Goal: Check status: Check status

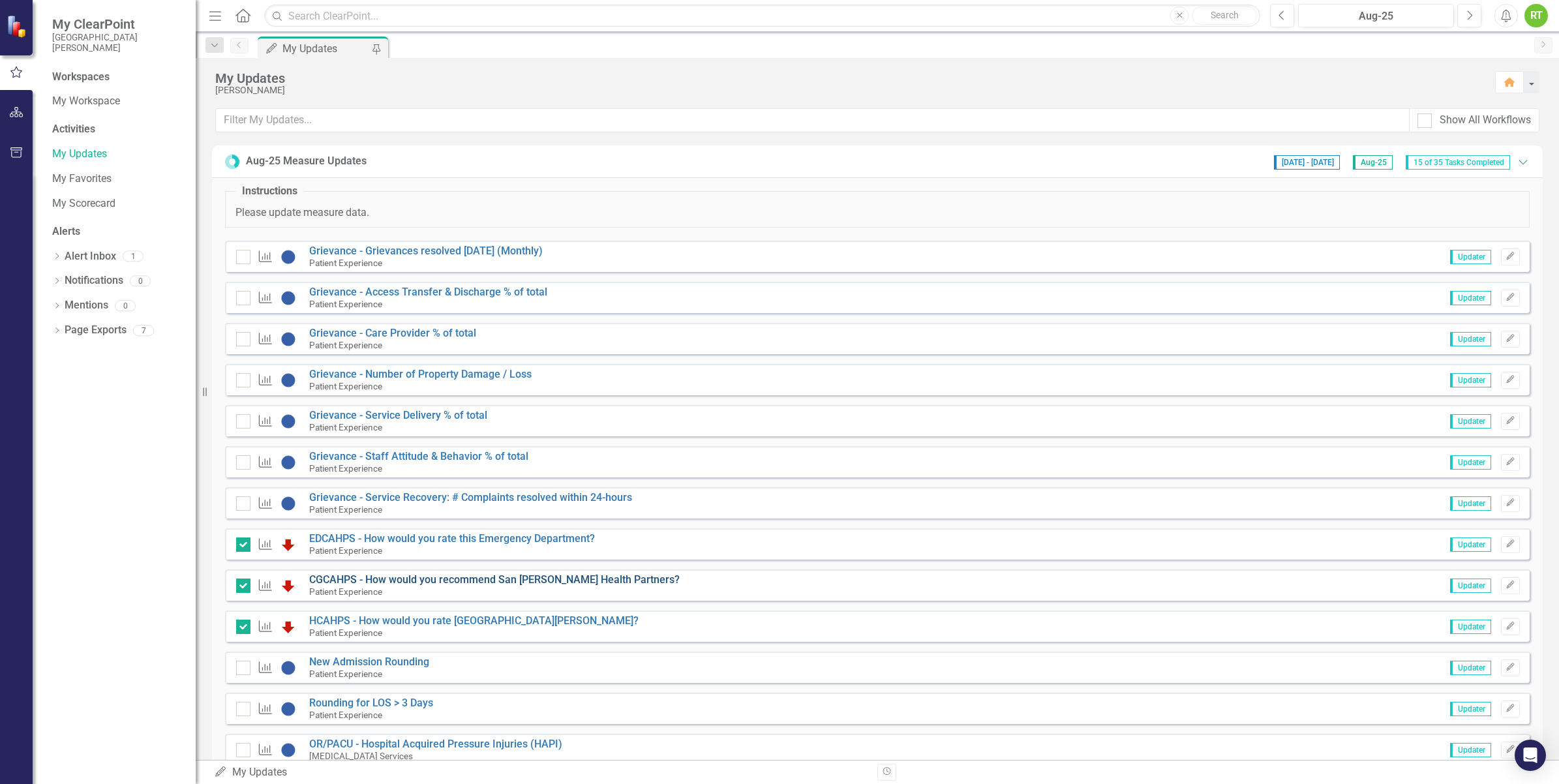
scroll to position [81, 0]
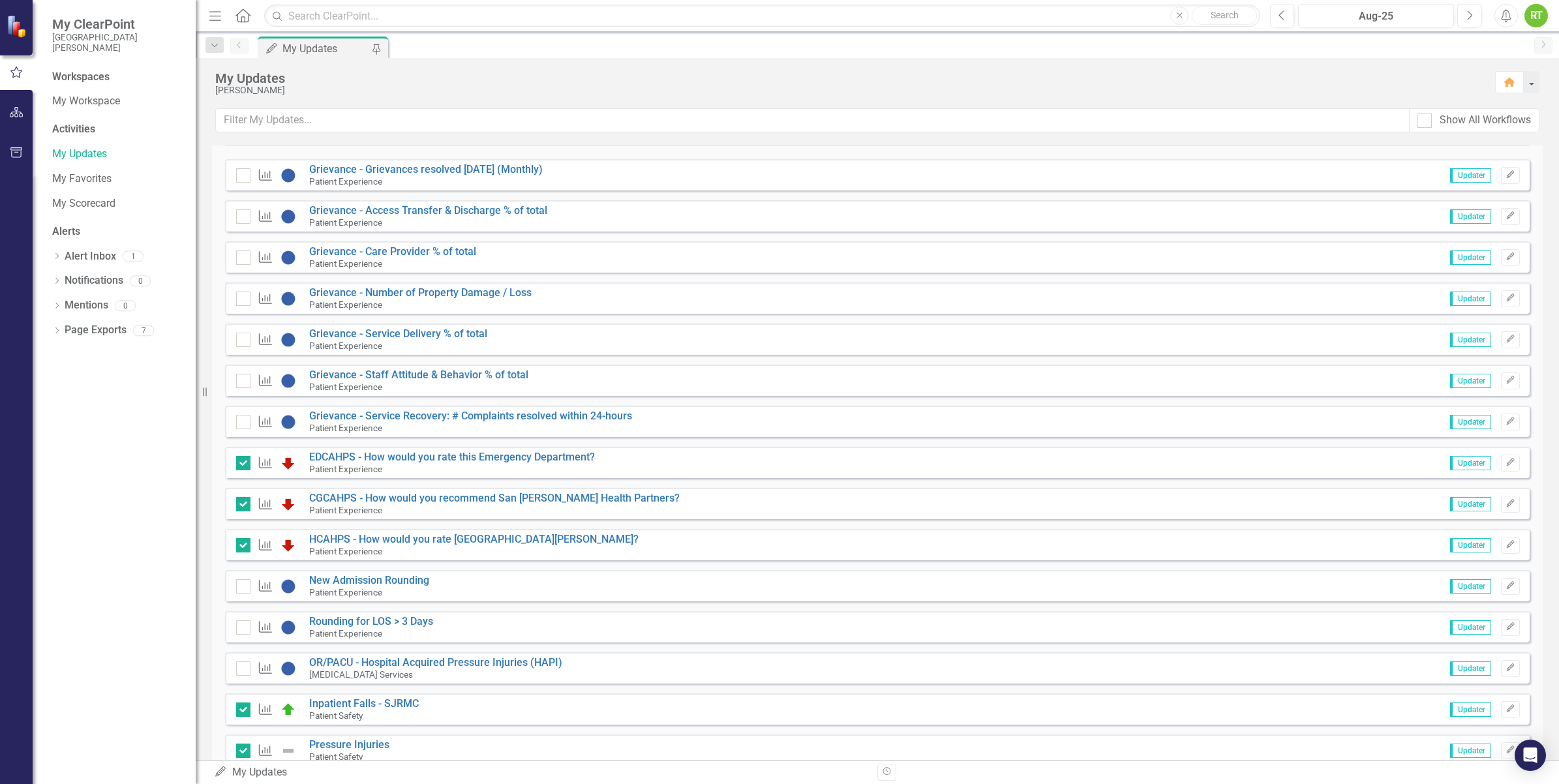
click at [778, 202] on div "Measure Grievance - Access Transfer & Discharge % of total Patient Experience U…" at bounding box center [878, 215] width 1305 height 31
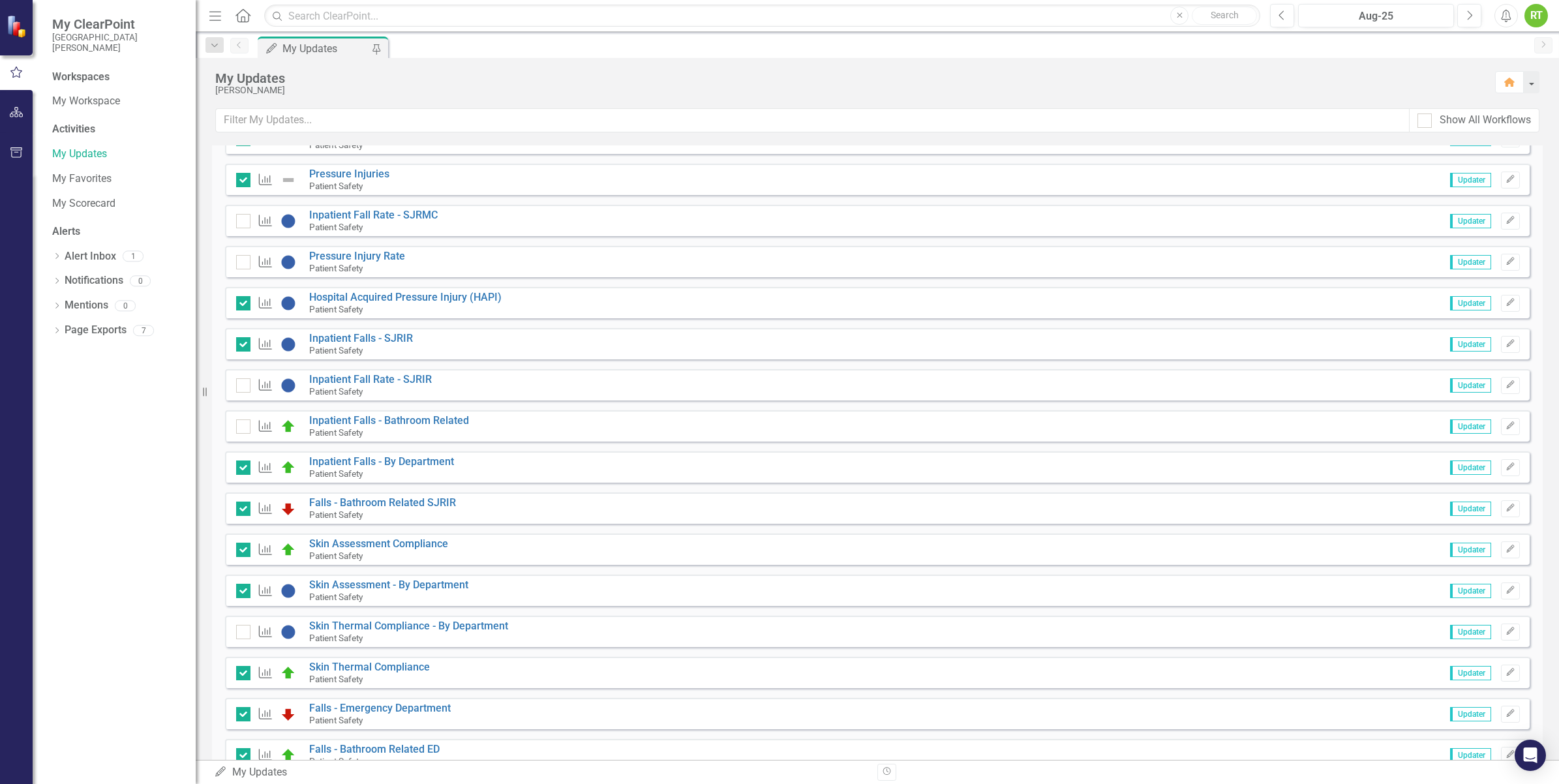
scroll to position [733, 0]
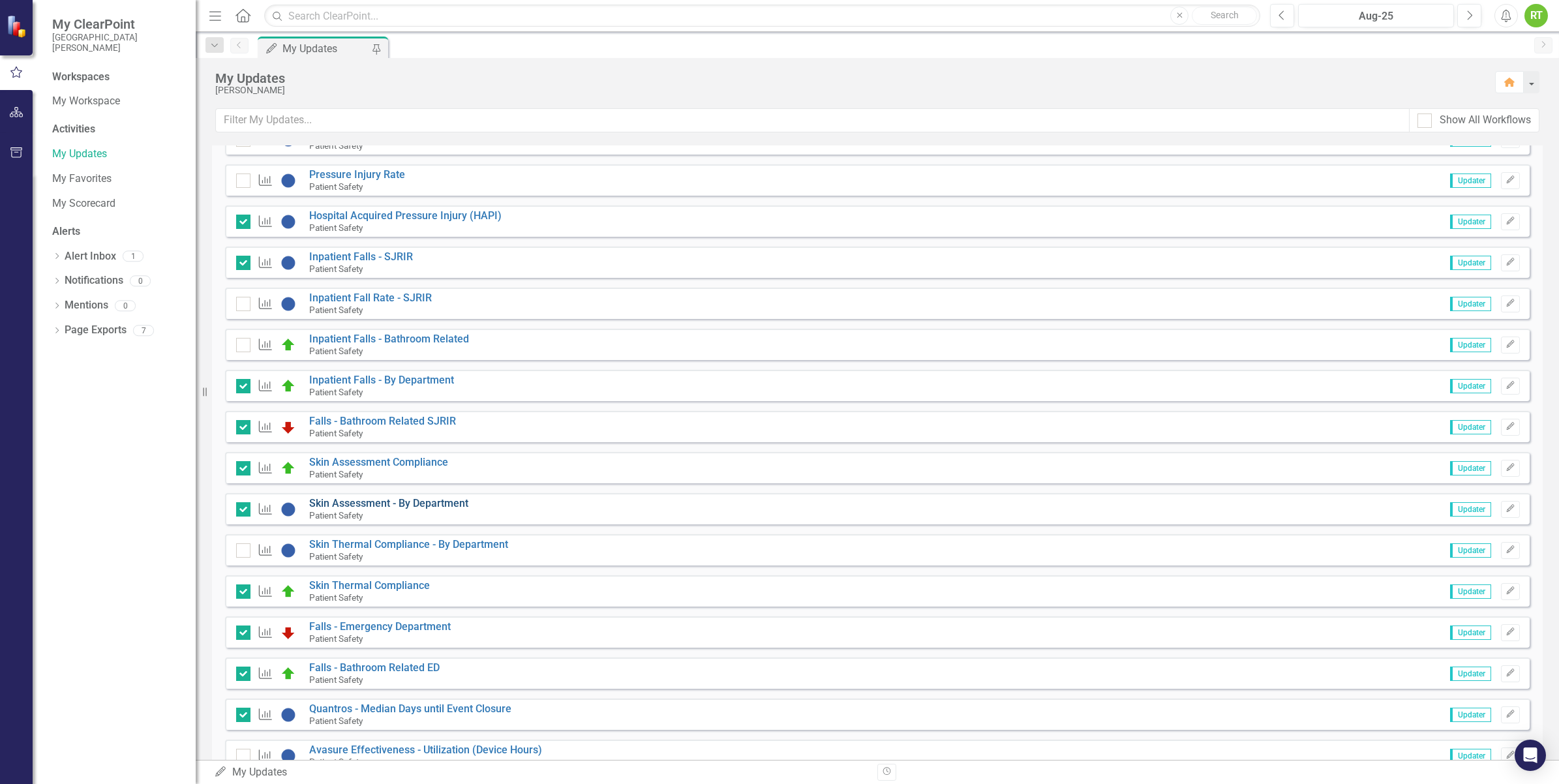
click at [400, 506] on link "Skin Assessment - By Department" at bounding box center [389, 502] width 159 height 12
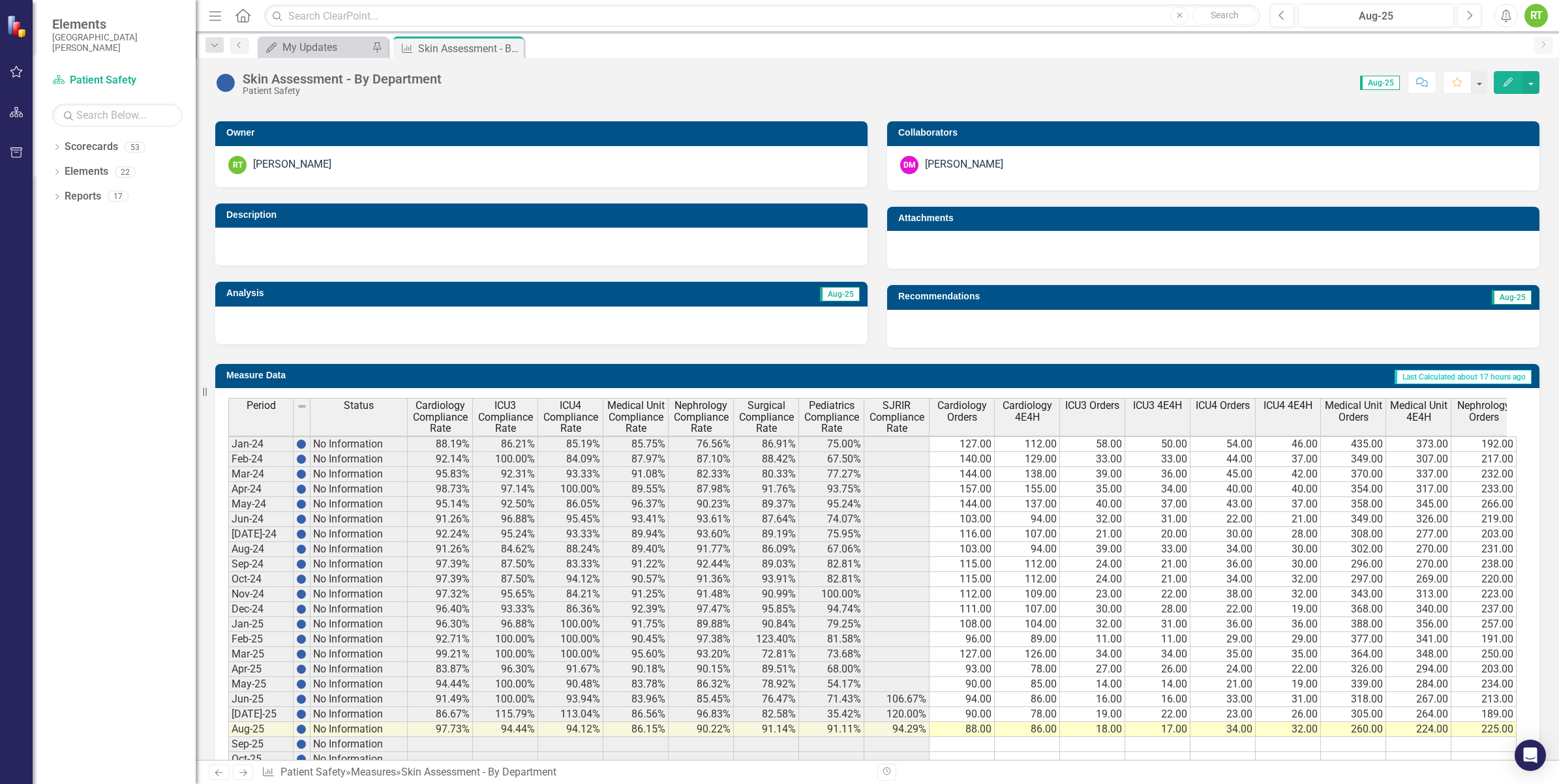
click at [969, 731] on td "88.00" at bounding box center [962, 729] width 66 height 15
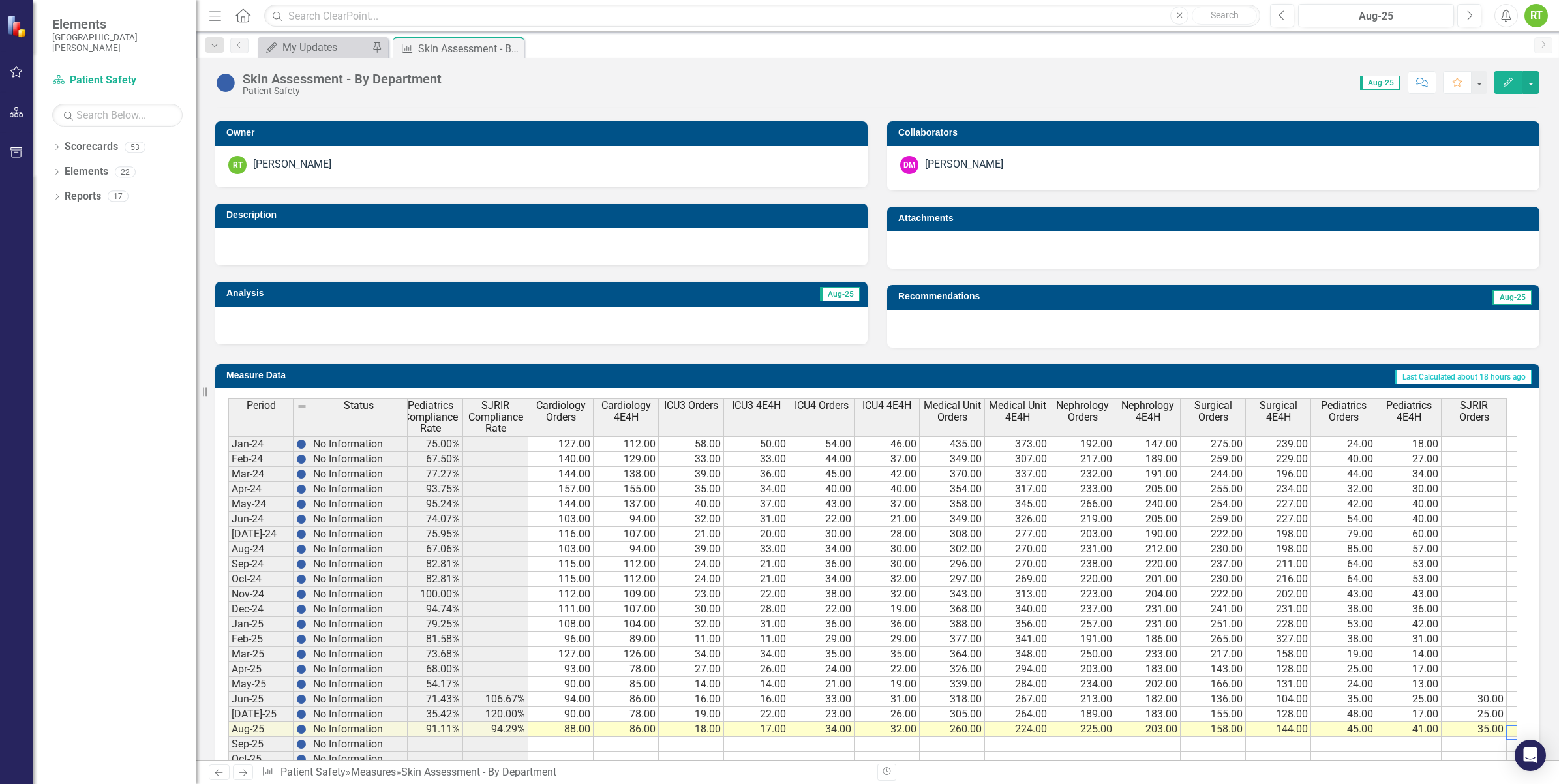
scroll to position [0, 466]
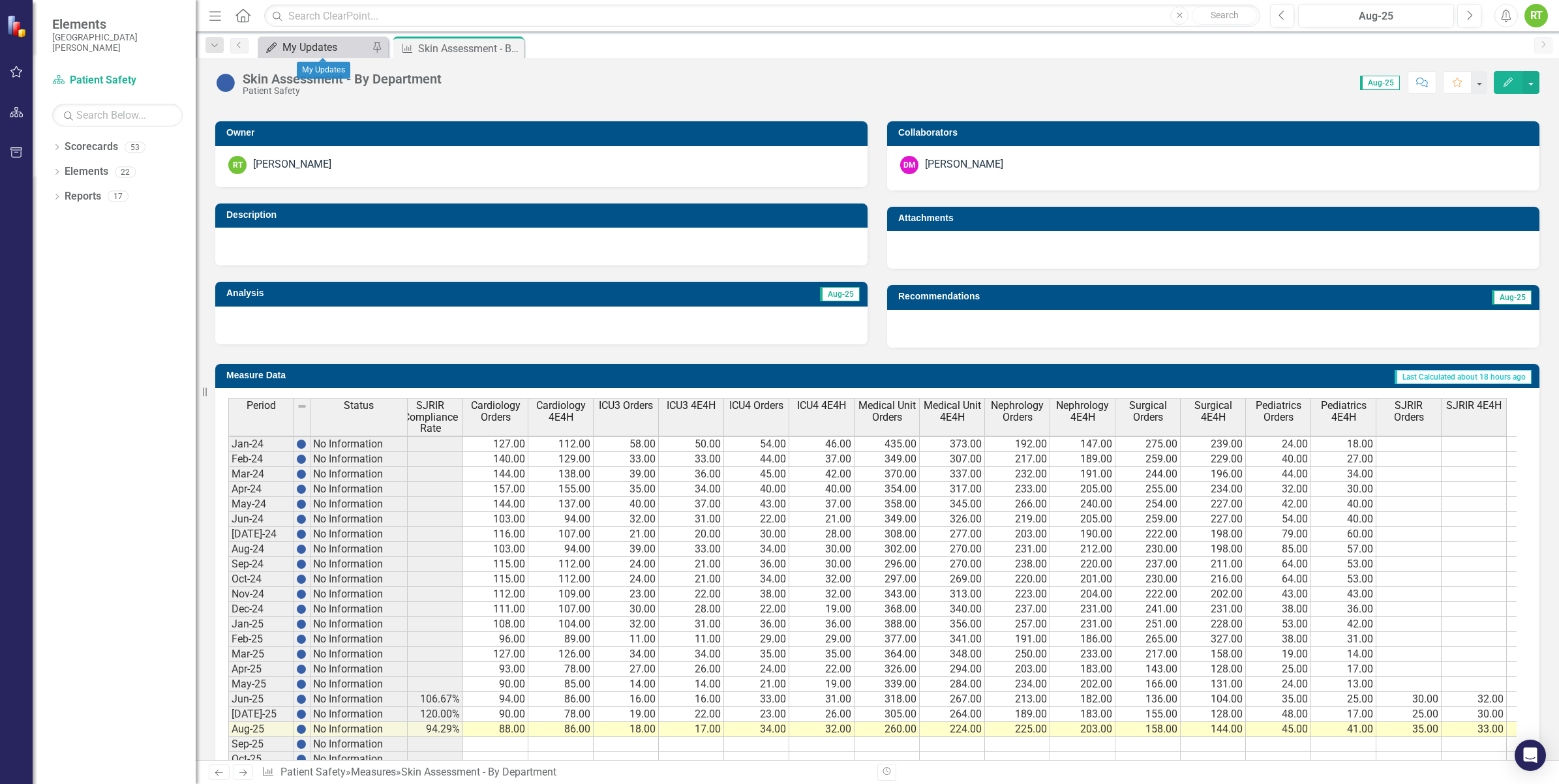
click at [292, 47] on div "My Updates" at bounding box center [325, 48] width 86 height 16
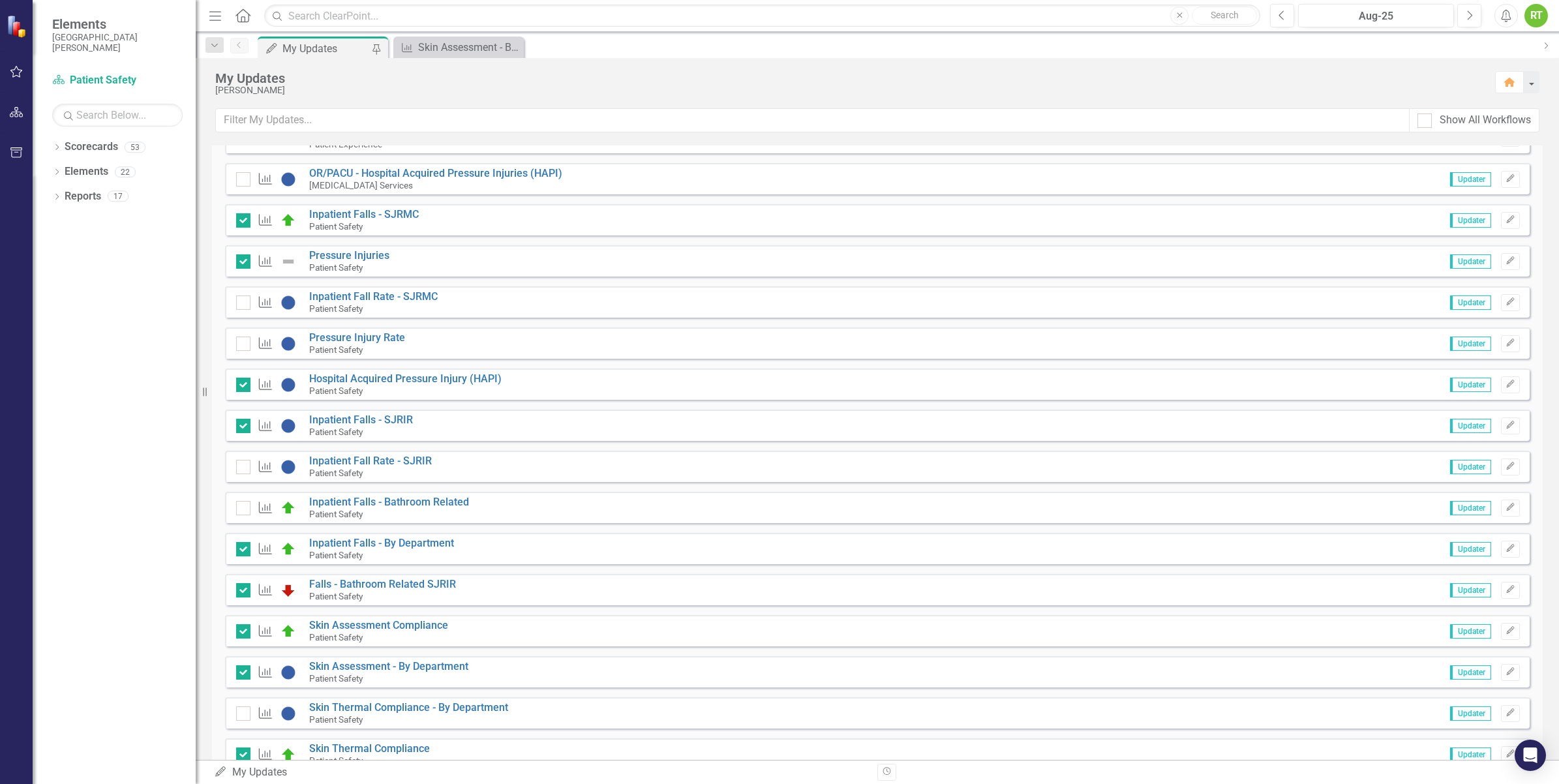
scroll to position [652, 0]
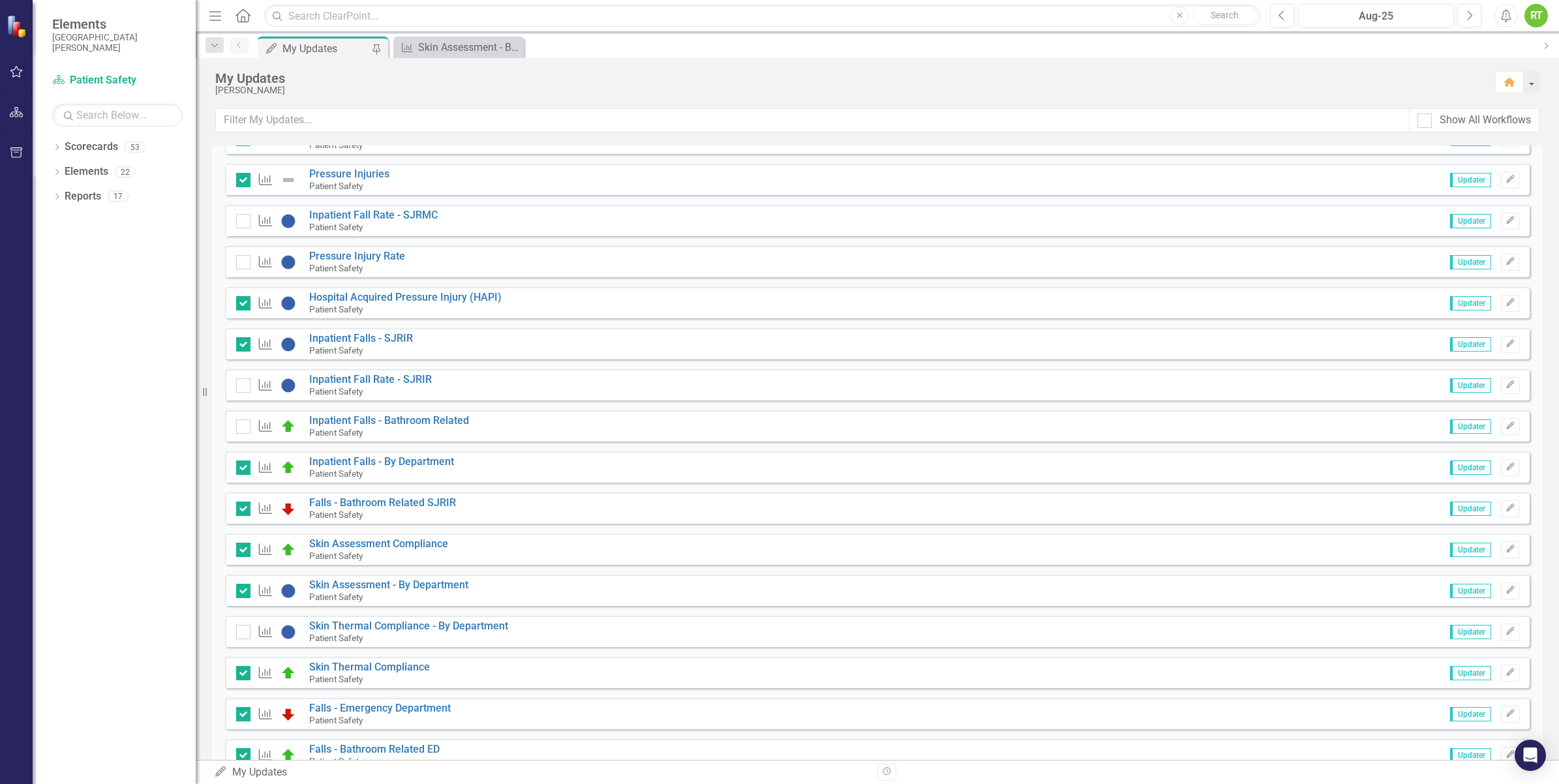
click at [362, 633] on small "Patient Safety" at bounding box center [335, 637] width 53 height 11
click at [362, 628] on link "Skin Thermal Compliance - By Department" at bounding box center [408, 625] width 199 height 12
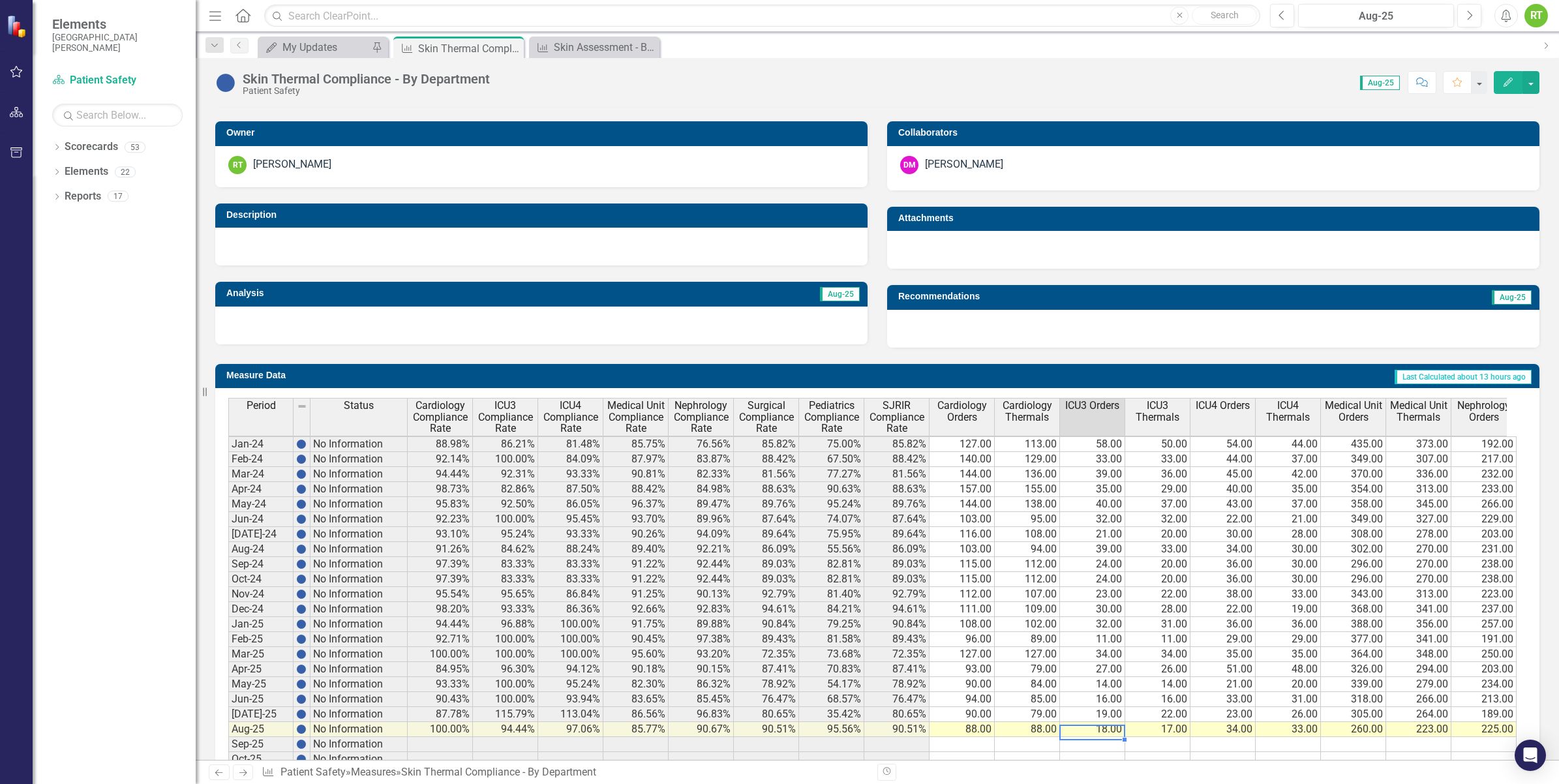
click at [1091, 732] on td "18.00" at bounding box center [1093, 729] width 66 height 15
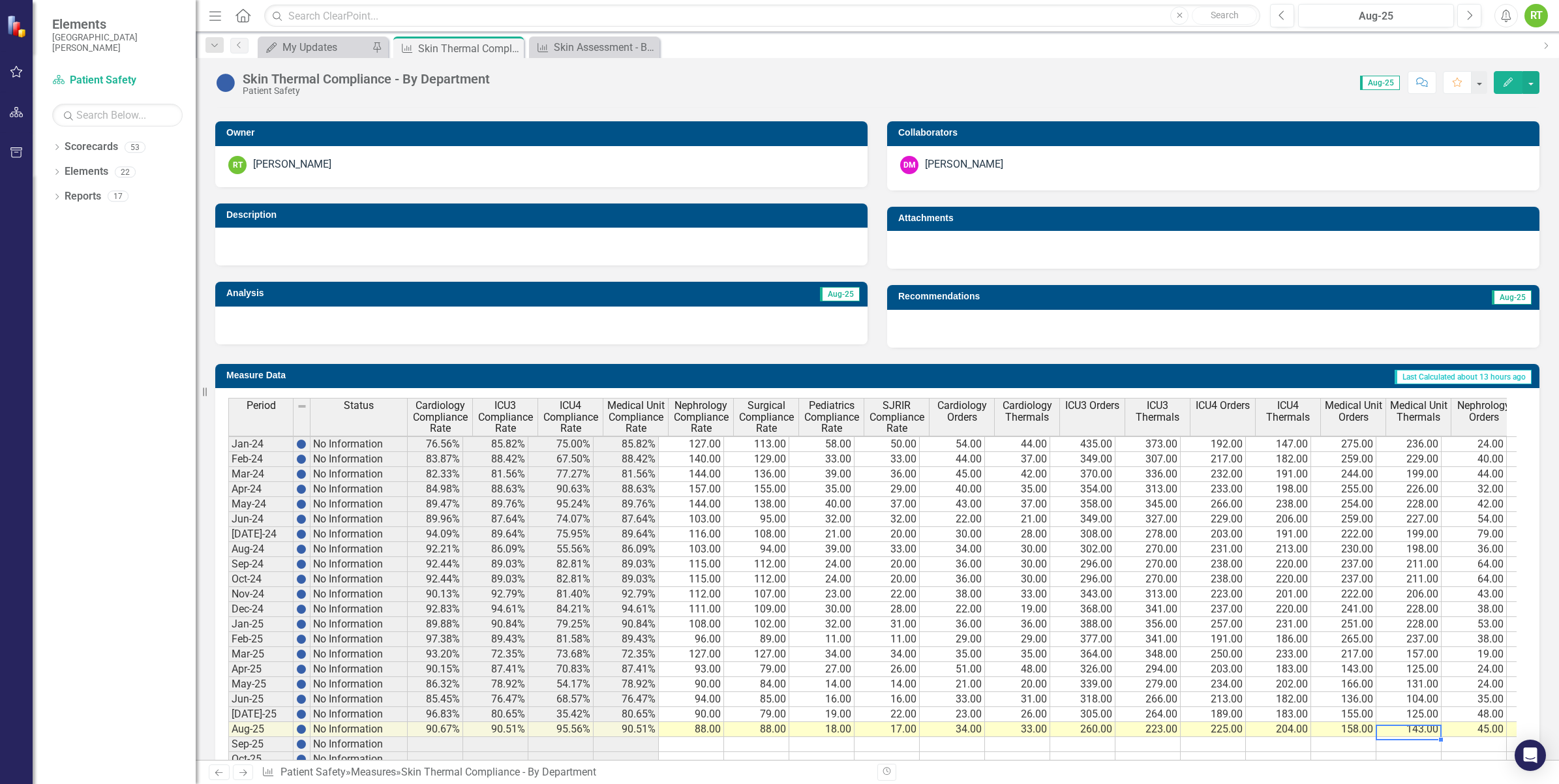
scroll to position [4, 0]
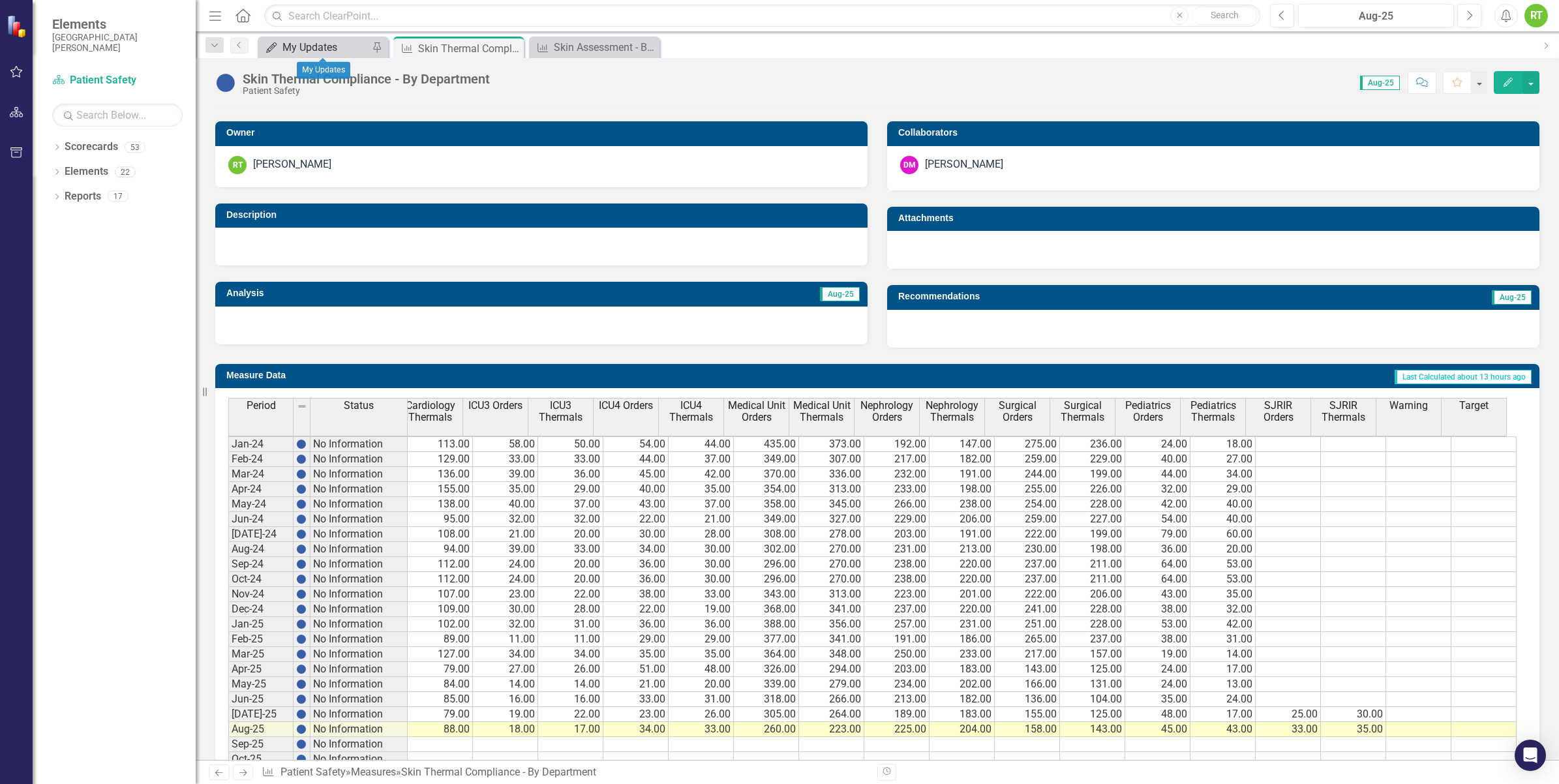
click at [298, 49] on div "My Updates" at bounding box center [325, 48] width 86 height 16
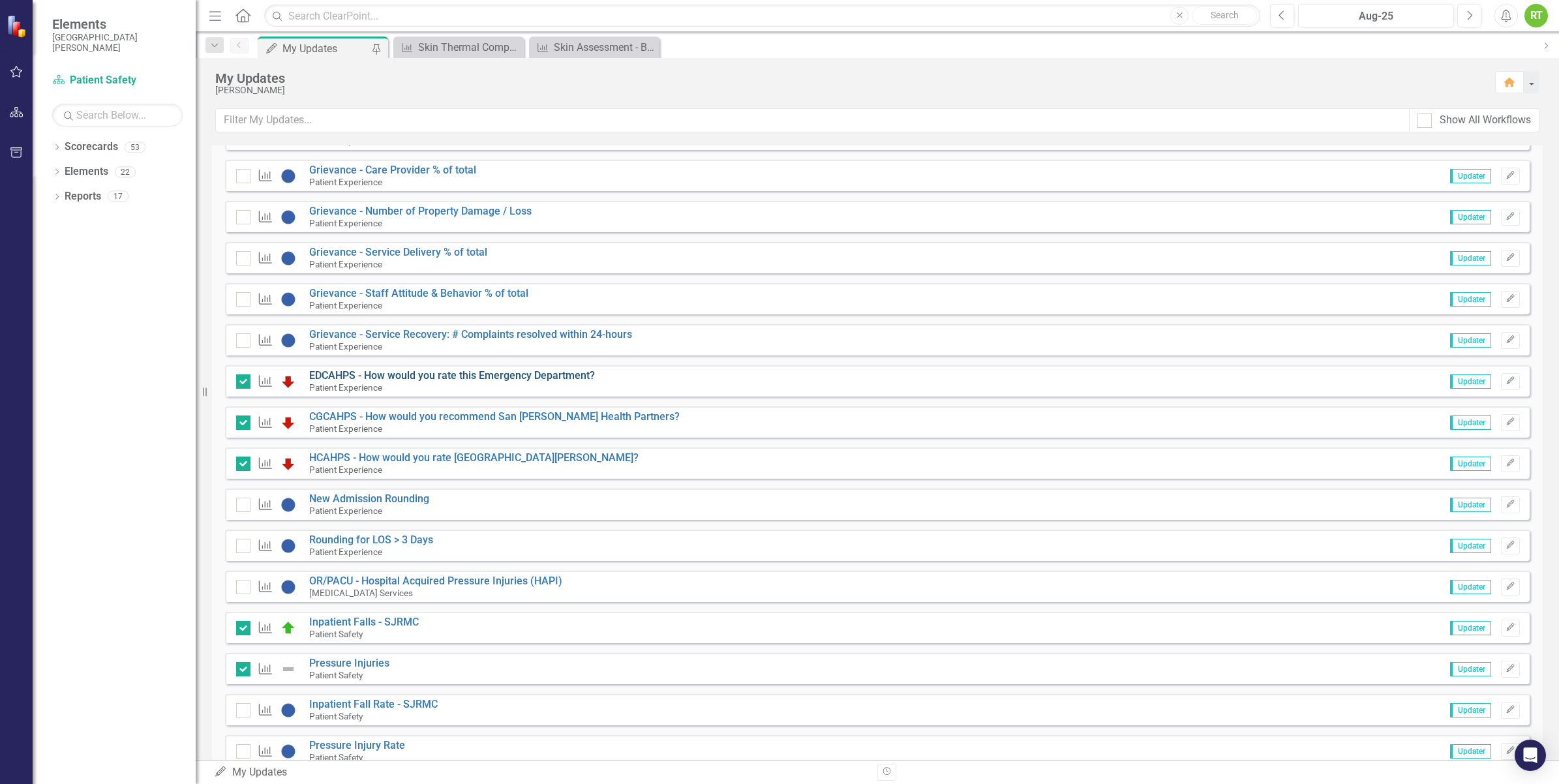
scroll to position [244, 0]
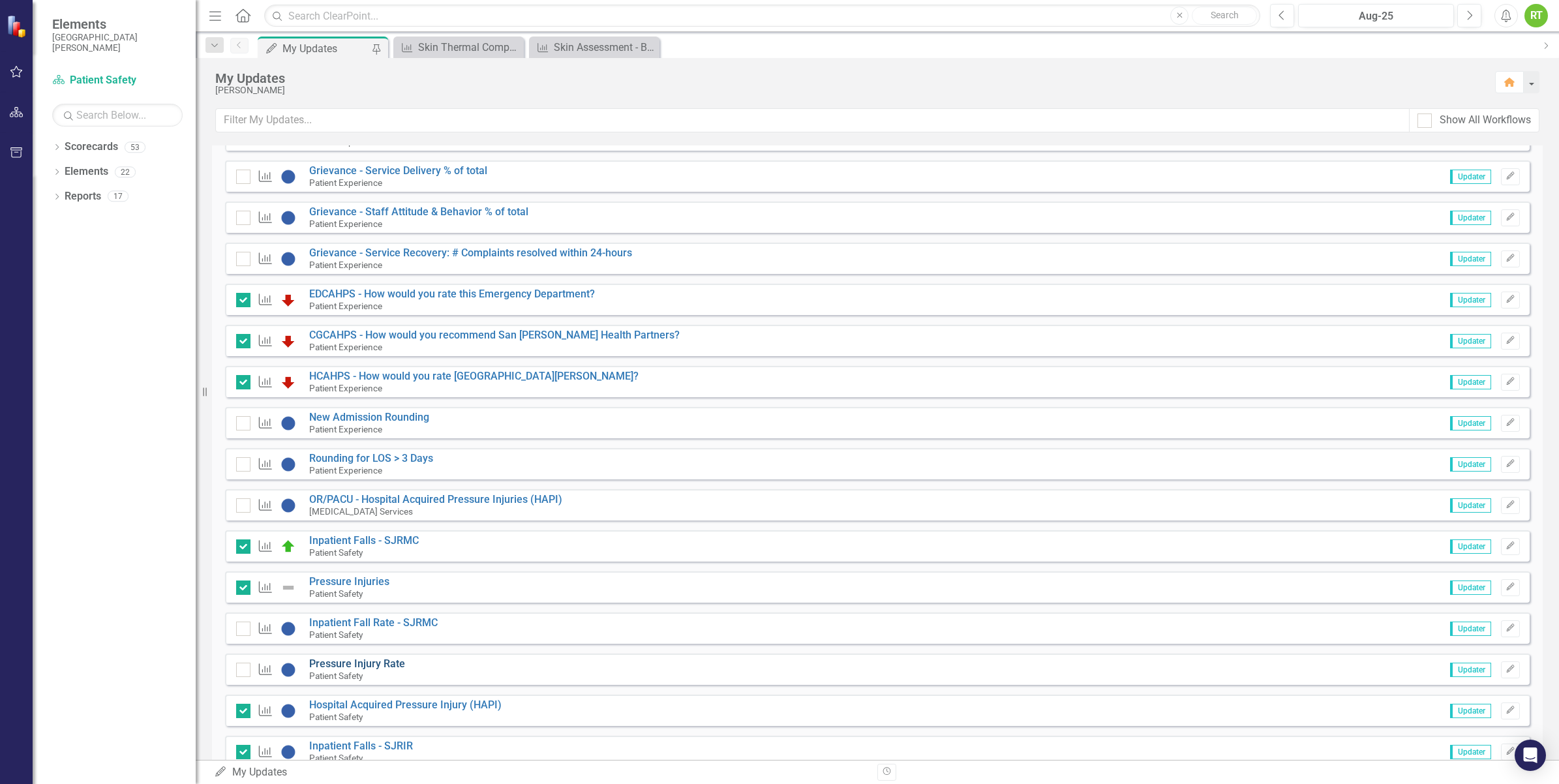
click at [321, 660] on link "Pressure Injury Rate" at bounding box center [357, 663] width 96 height 12
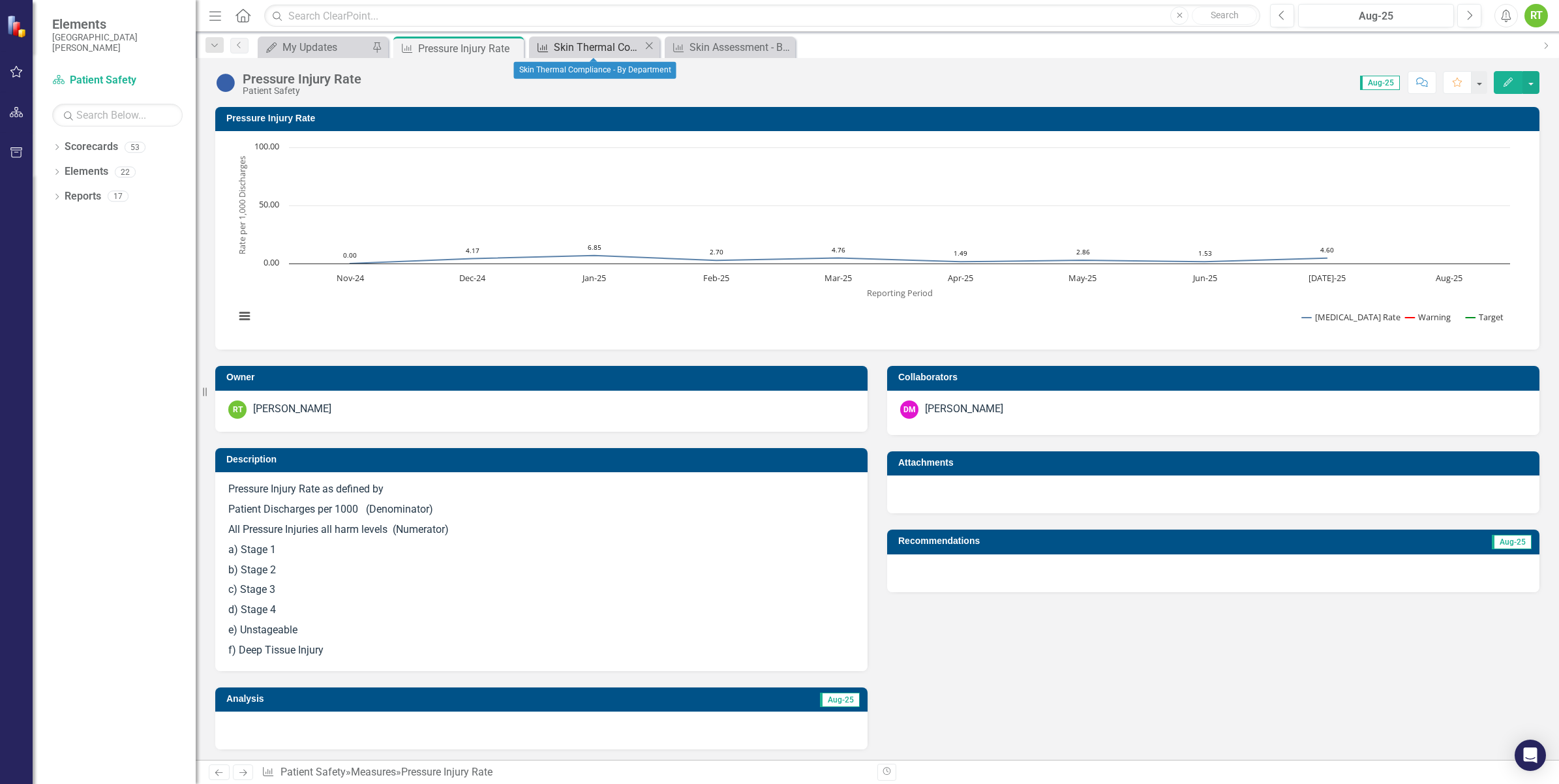
click at [601, 51] on div "Skin Thermal Compliance - By Department" at bounding box center [598, 48] width 89 height 16
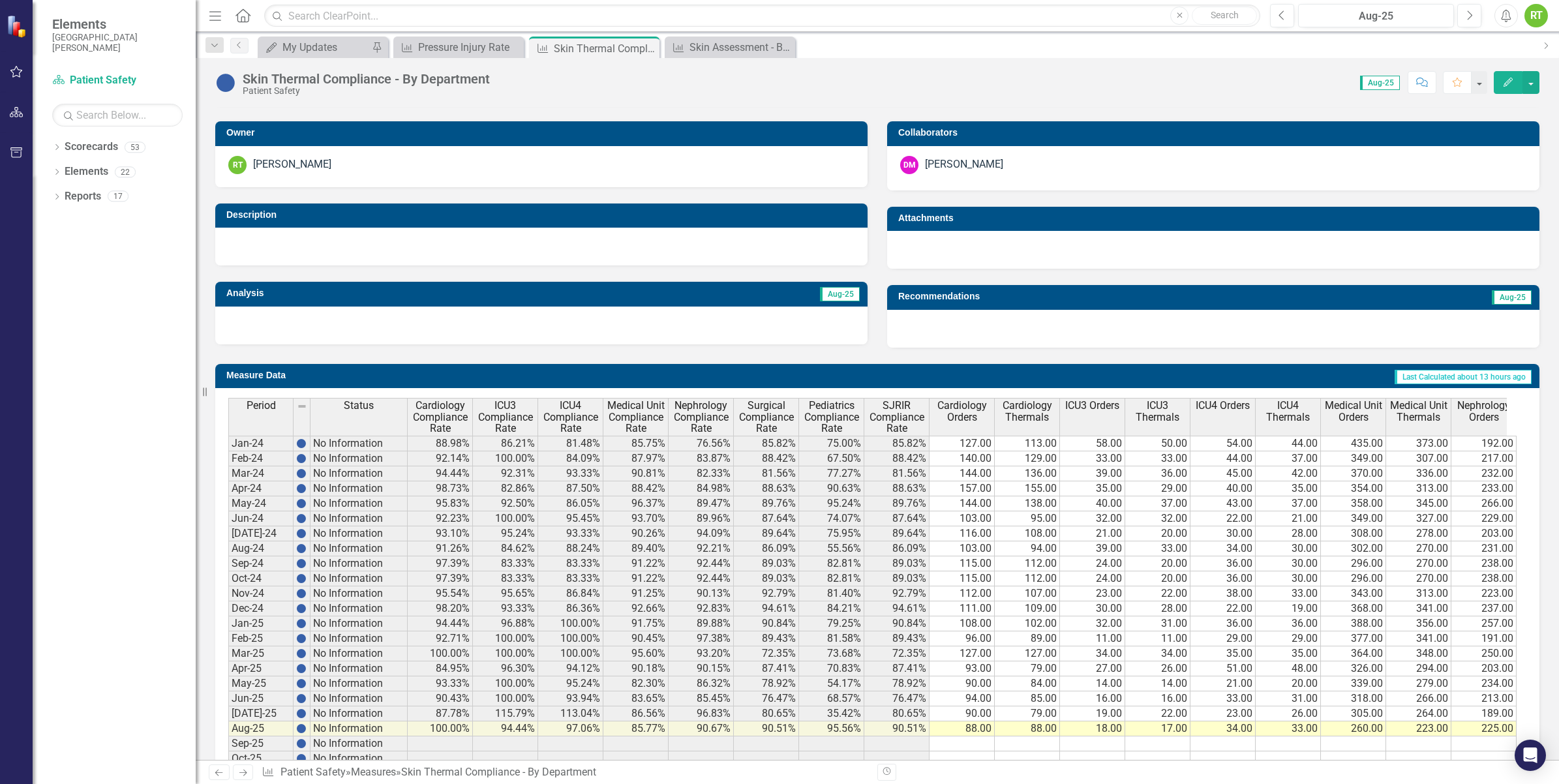
scroll to position [323, 0]
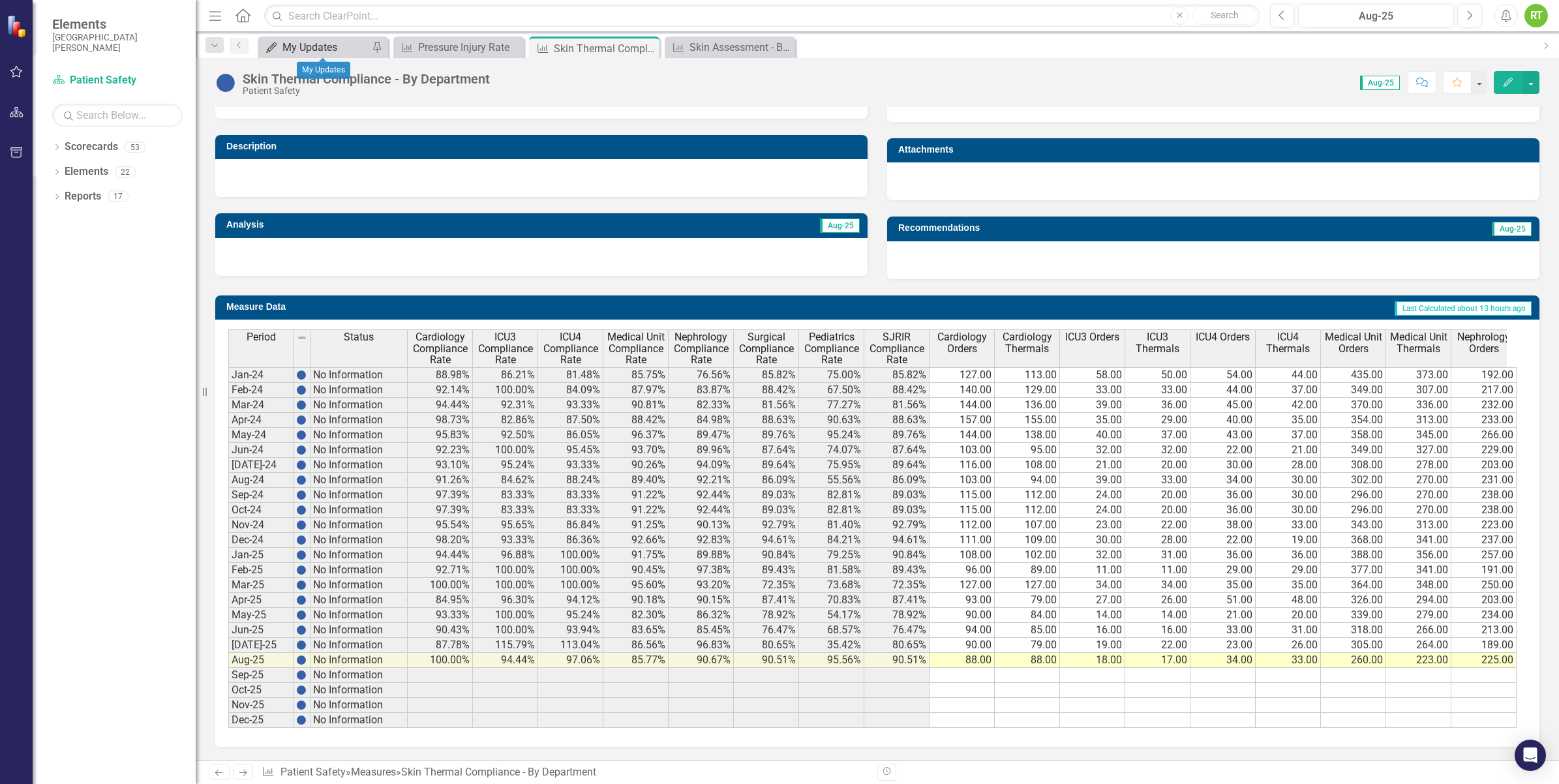
click at [298, 52] on div "My Updates" at bounding box center [325, 48] width 86 height 16
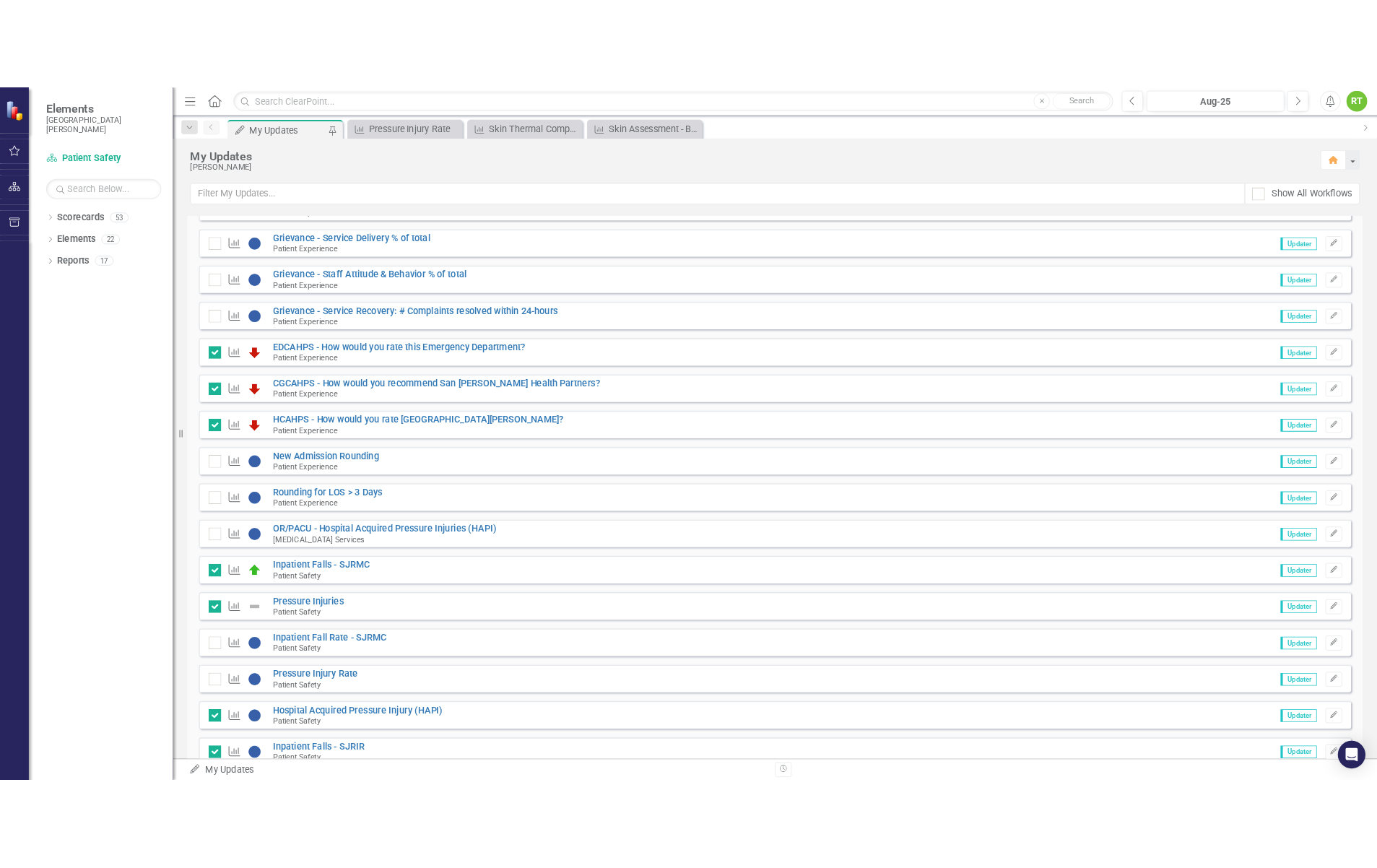
scroll to position [361, 0]
